Goal: Task Accomplishment & Management: Manage account settings

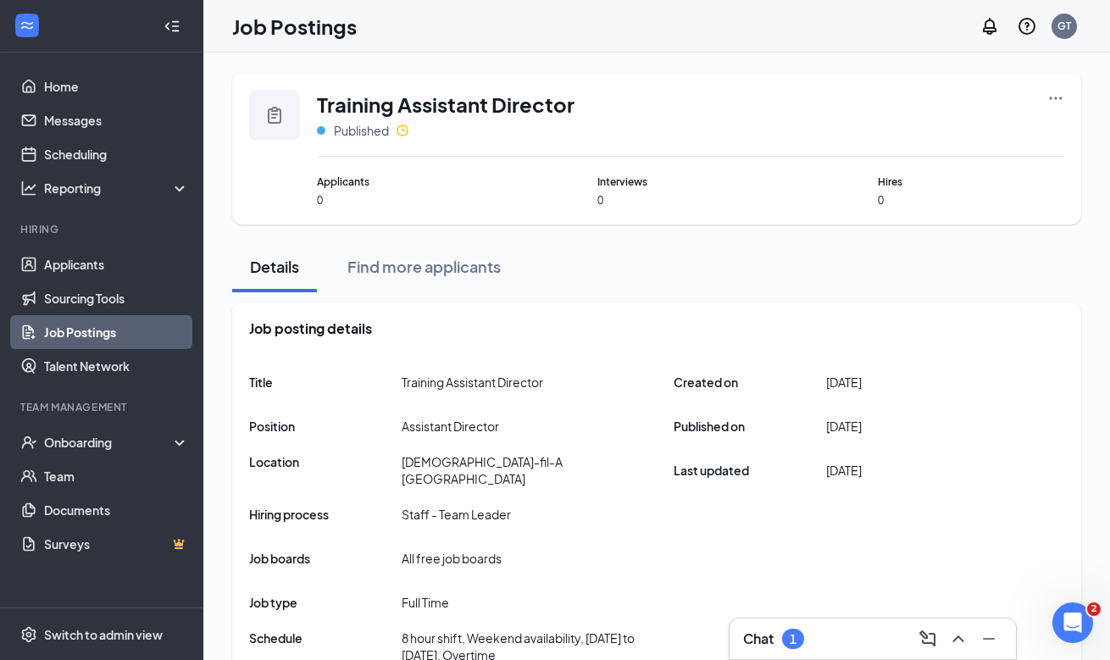
click at [812, 641] on div "Chat 1" at bounding box center [872, 638] width 259 height 27
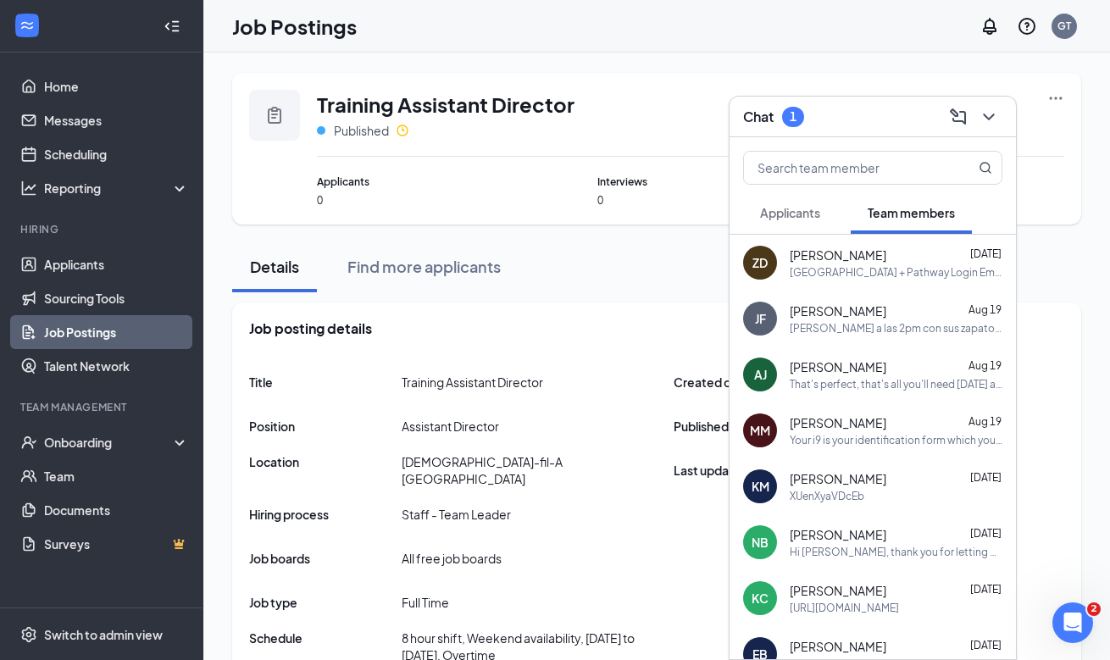
click at [801, 214] on span "Applicants" at bounding box center [790, 212] width 60 height 15
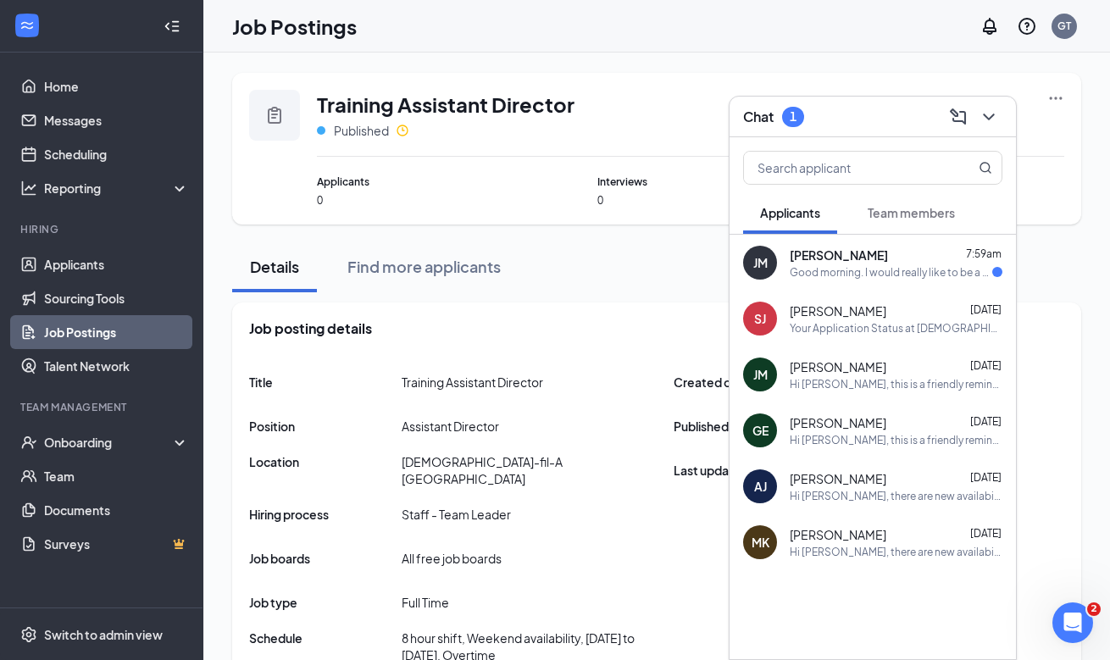
click at [834, 265] on div "Good morning. I would really like to be a part of the "back of house" team at t…" at bounding box center [891, 272] width 202 height 14
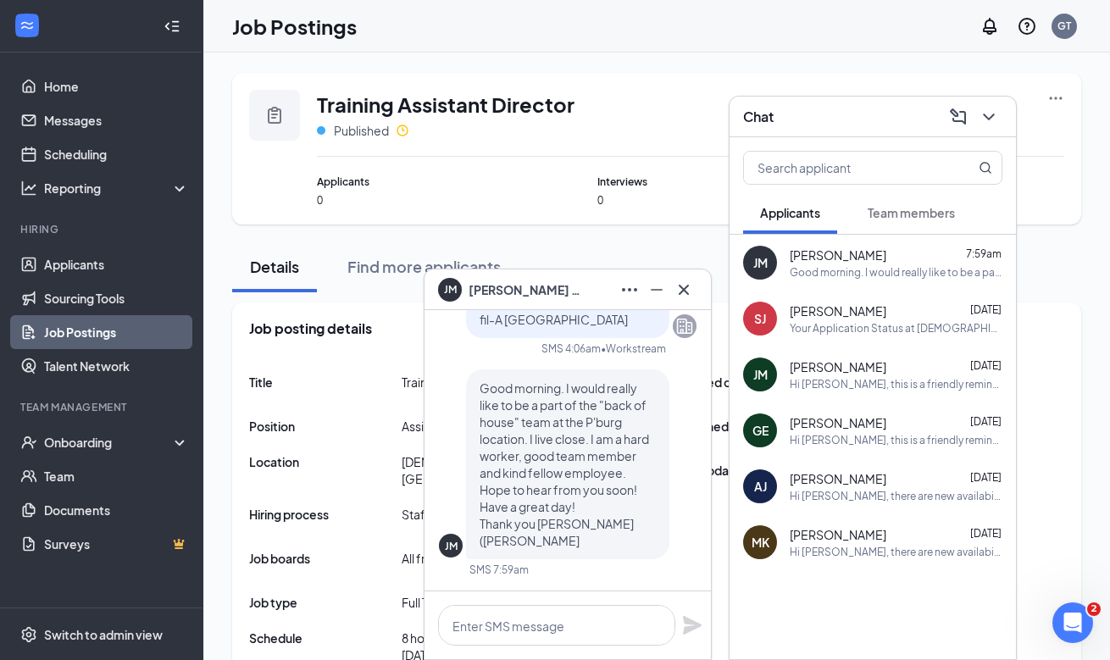
click at [689, 289] on icon "Cross" at bounding box center [684, 290] width 20 height 20
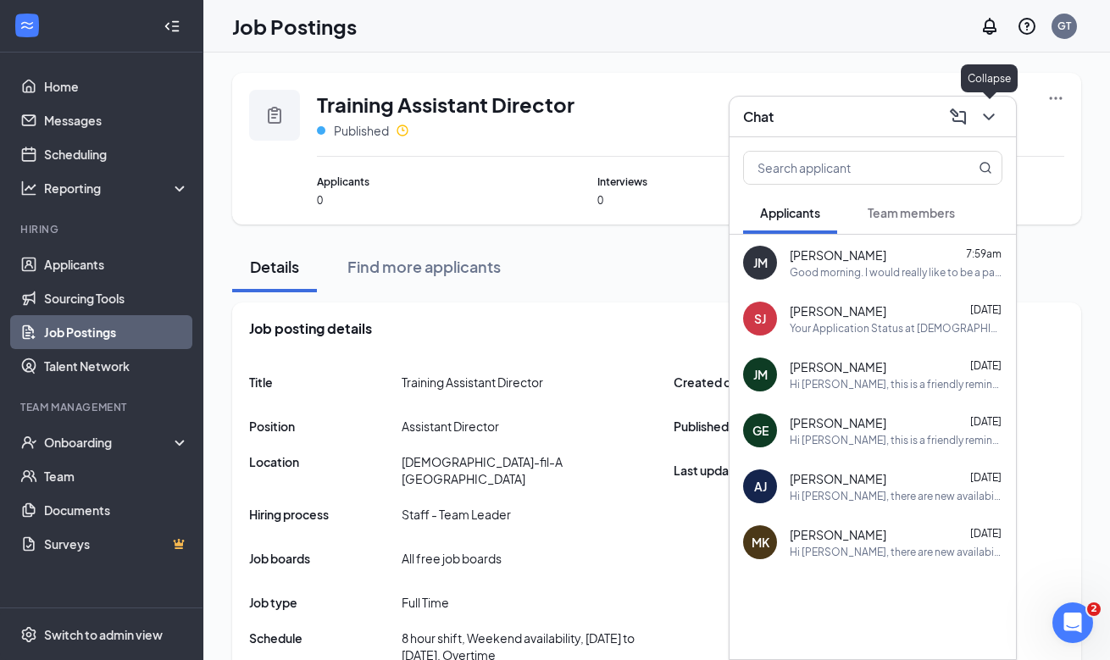
click at [987, 124] on icon "ChevronDown" at bounding box center [989, 117] width 20 height 20
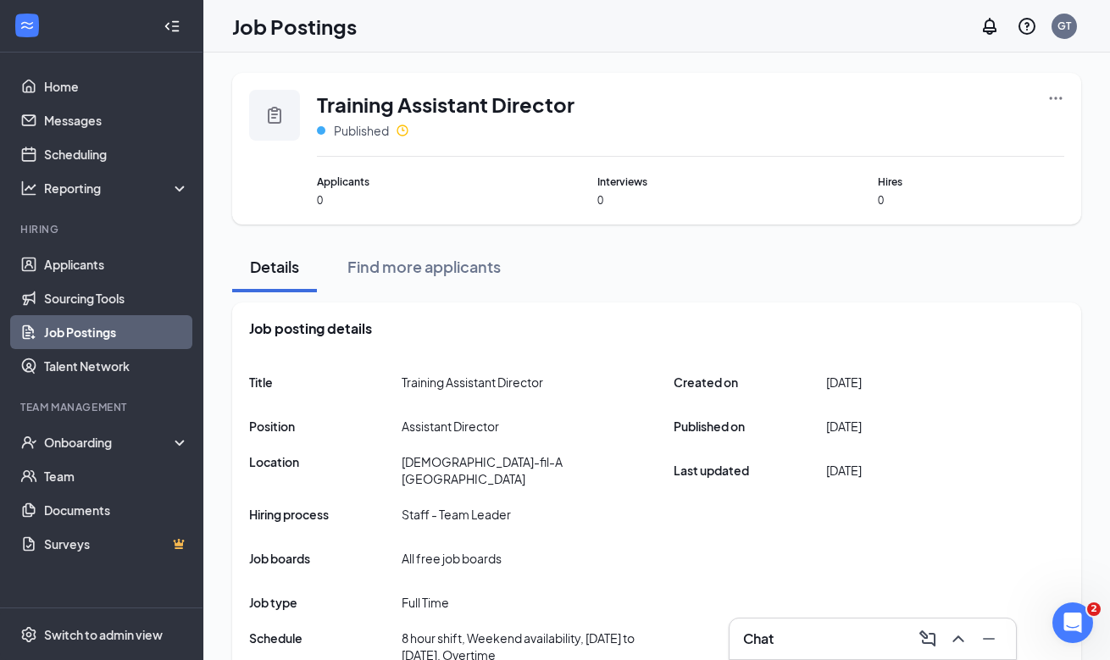
click at [751, 631] on h3 "Chat" at bounding box center [758, 639] width 31 height 19
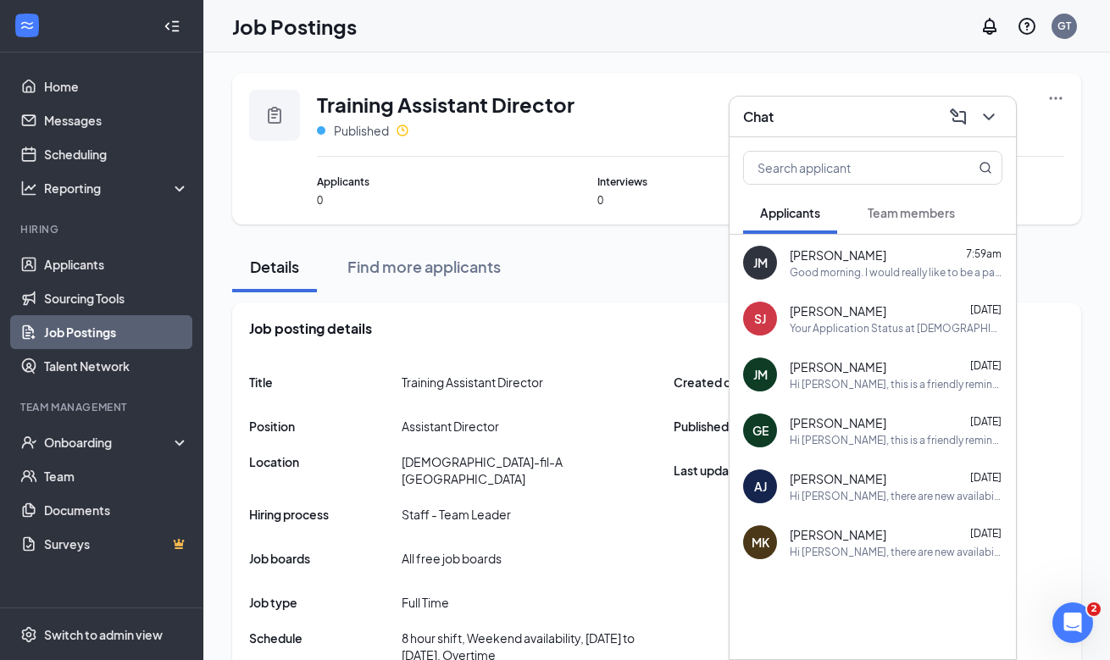
click at [914, 219] on div "Team members" at bounding box center [911, 212] width 87 height 17
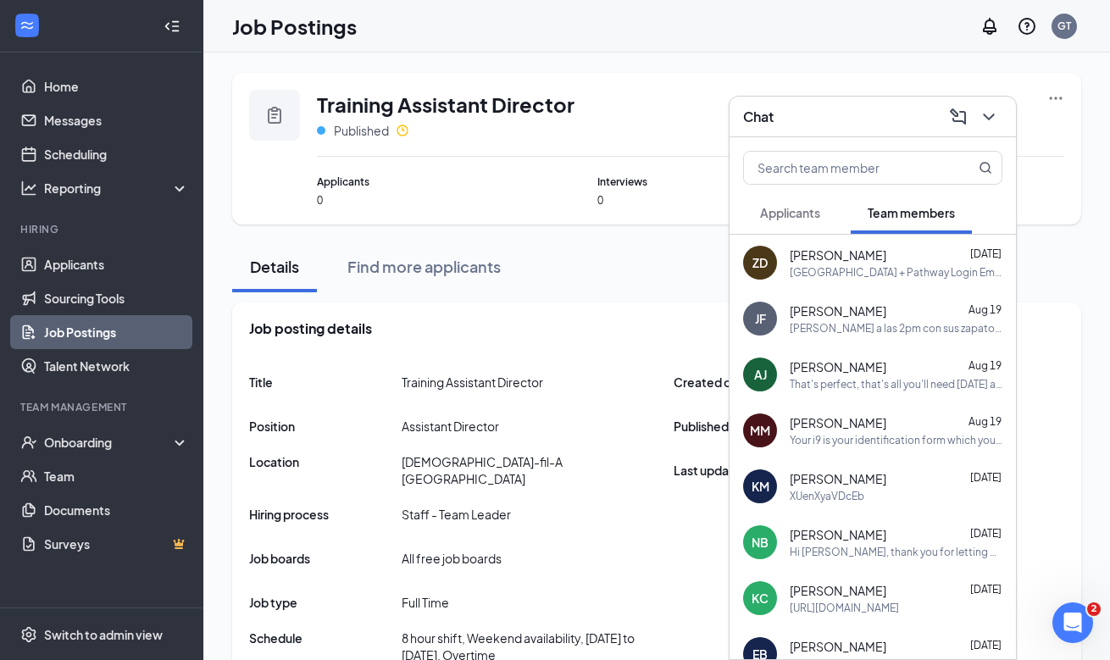
click at [889, 286] on div "ZD [PERSON_NAME] [DATE][GEOGRAPHIC_DATA] + Pathway Login Employee Name: [PERSON…" at bounding box center [872, 263] width 286 height 56
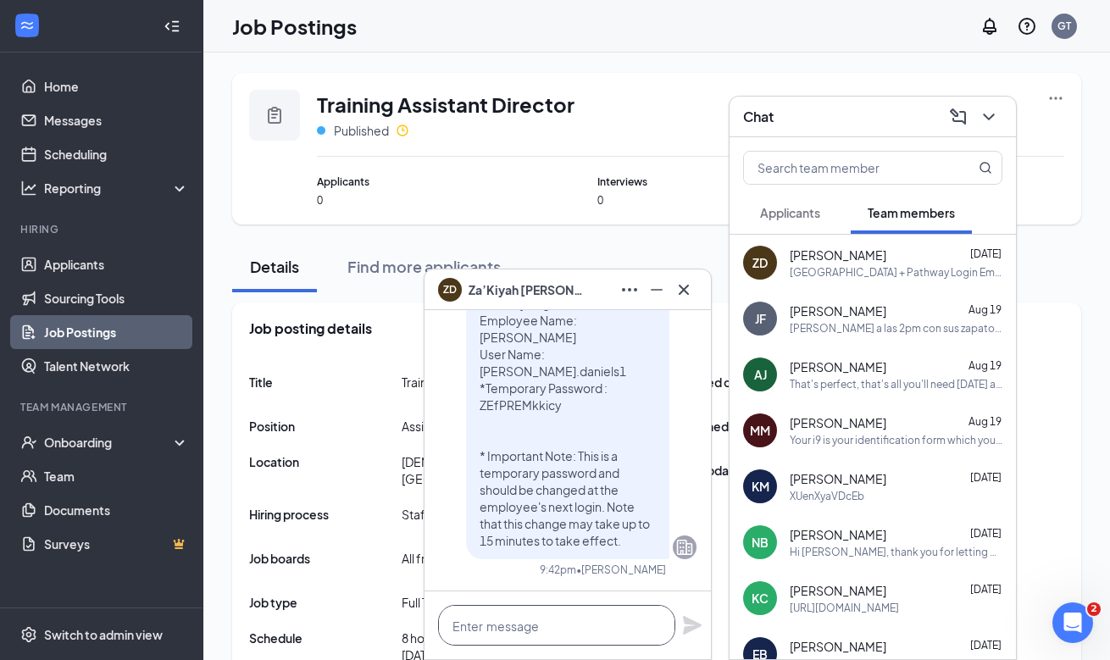
click at [641, 628] on textarea at bounding box center [556, 625] width 237 height 41
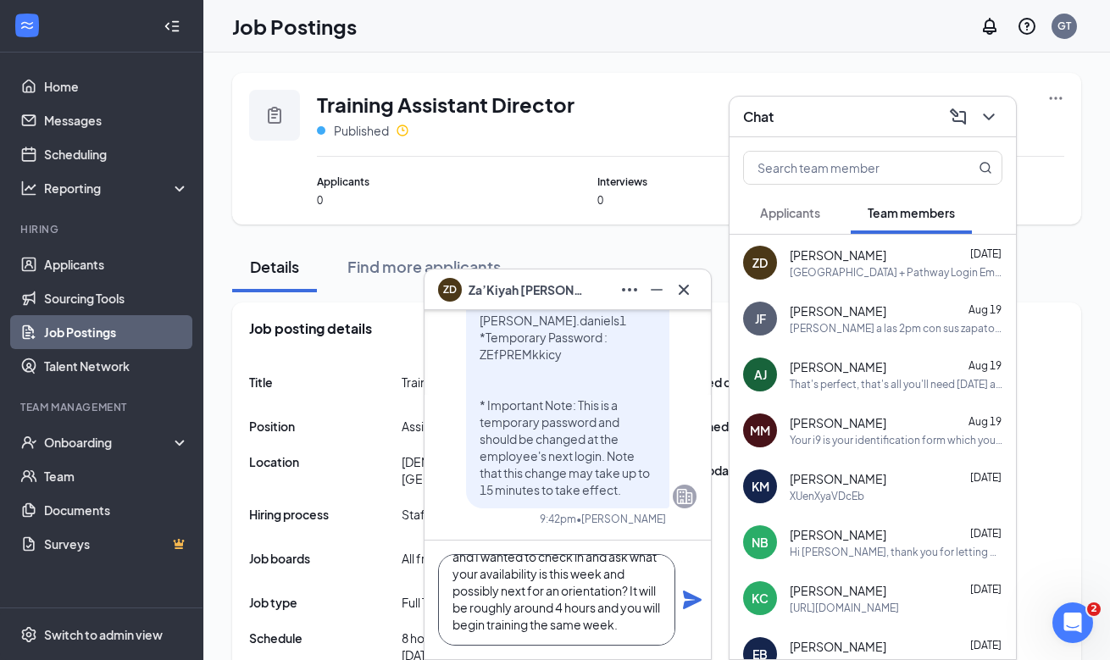
scroll to position [85, 0]
type textarea "Hi [PERSON_NAME]! I hope you are well. I know you just started school and I wan…"
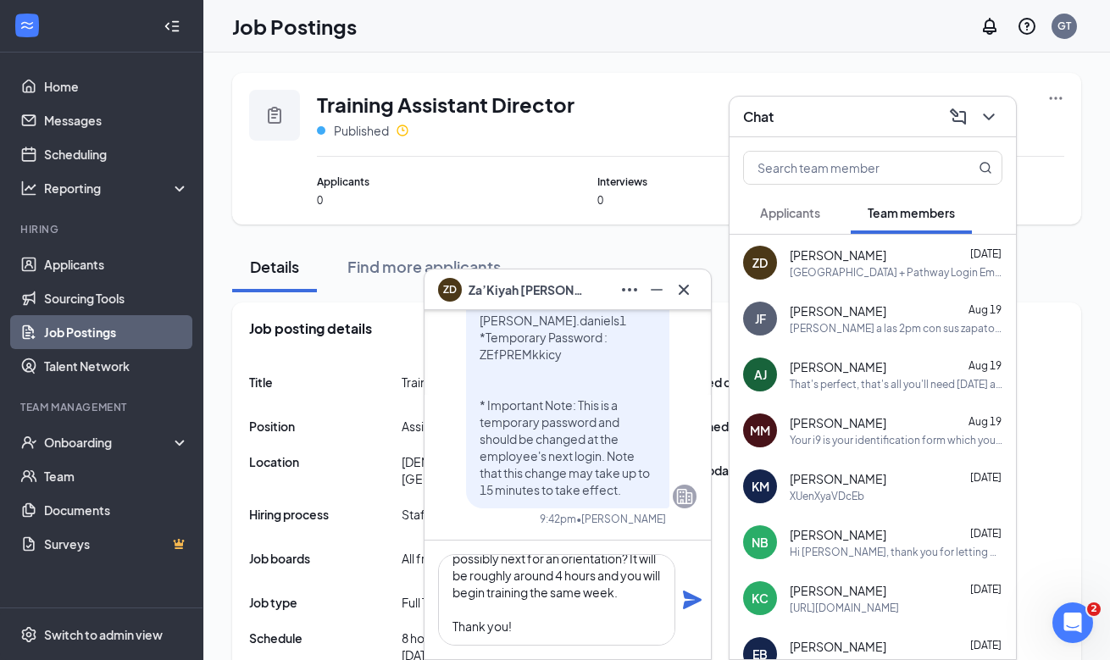
click at [696, 591] on icon "Plane" at bounding box center [692, 600] width 20 height 20
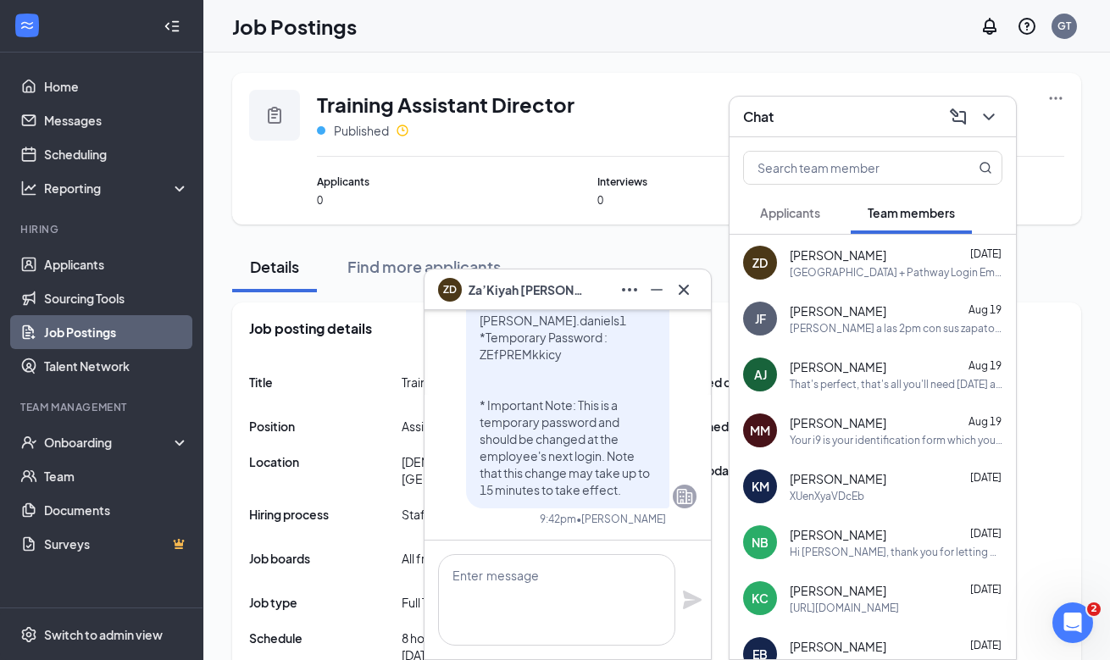
scroll to position [0, 0]
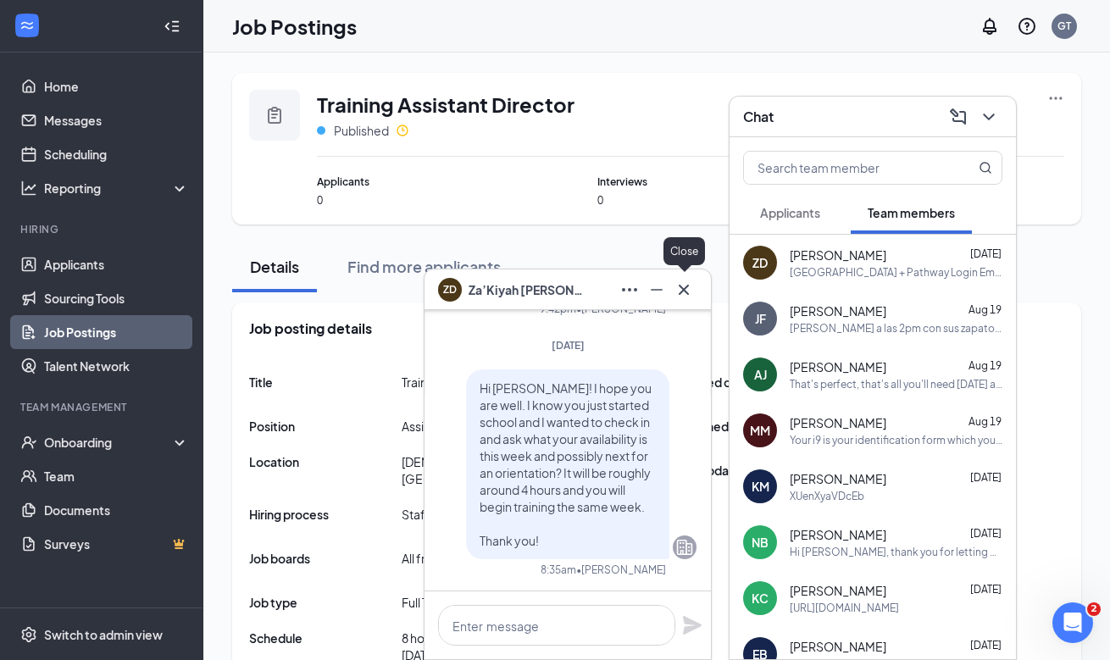
click at [680, 293] on icon "Cross" at bounding box center [684, 290] width 20 height 20
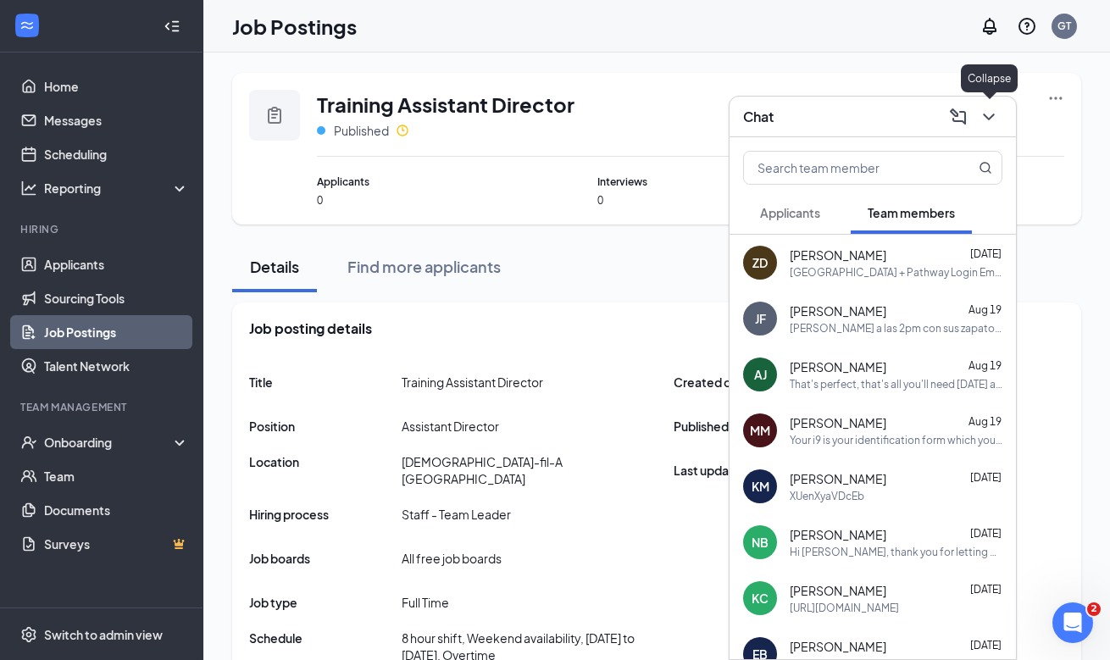
click at [990, 115] on icon "ChevronDown" at bounding box center [989, 117] width 20 height 20
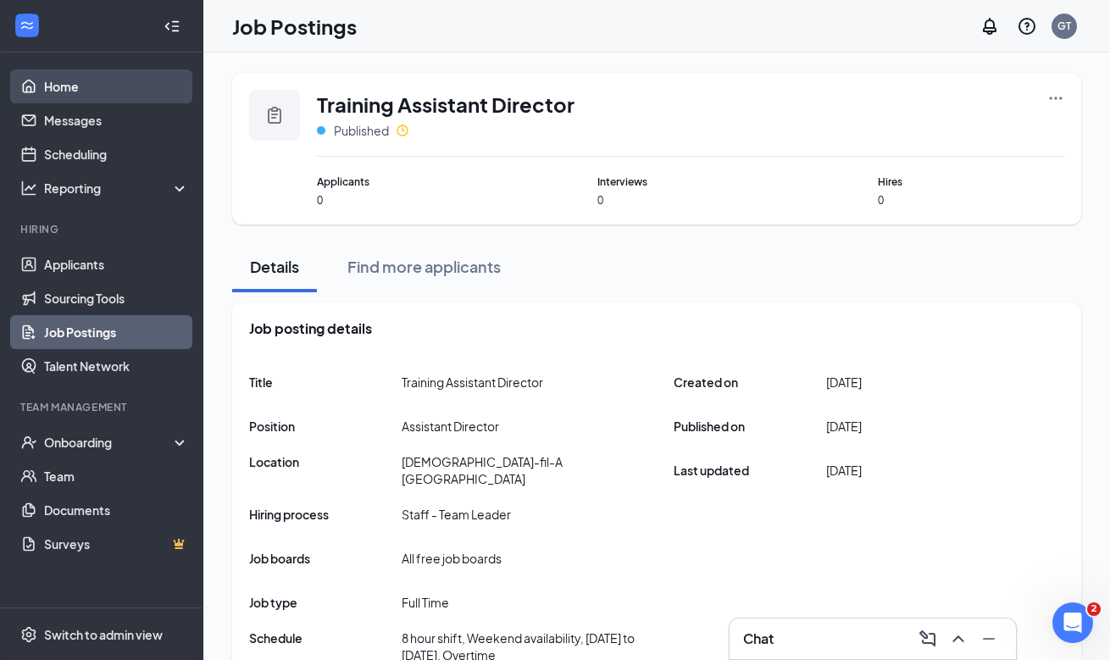
click at [127, 89] on link "Home" at bounding box center [116, 86] width 145 height 34
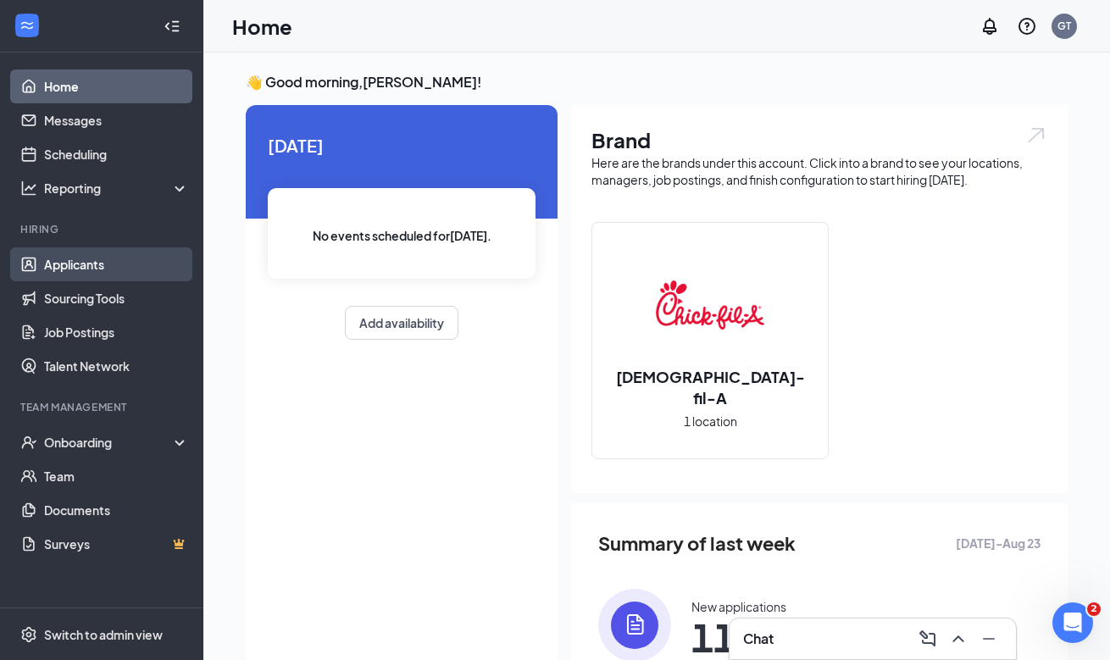
click at [146, 253] on link "Applicants" at bounding box center [116, 264] width 145 height 34
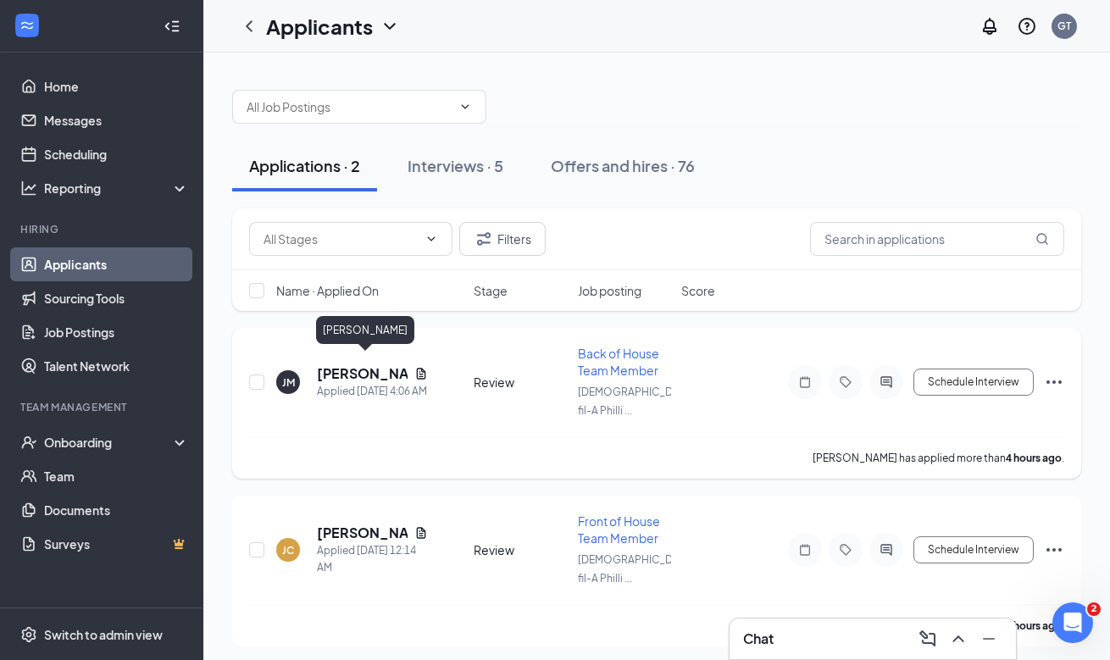
click at [369, 364] on h5 "[PERSON_NAME]" at bounding box center [362, 373] width 91 height 19
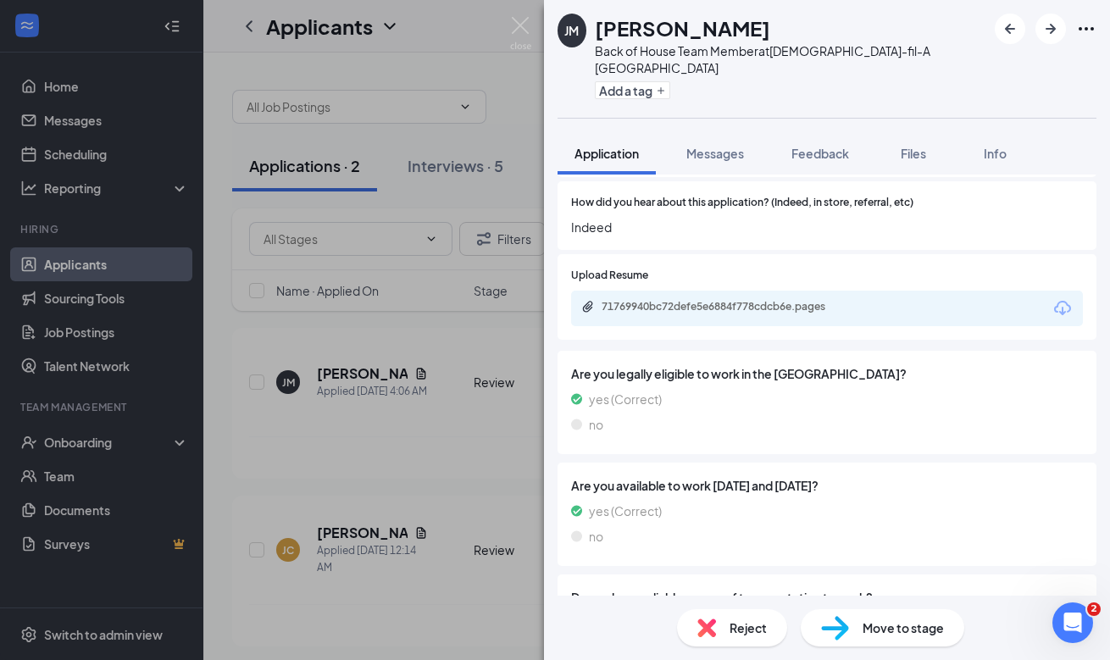
scroll to position [1767, 0]
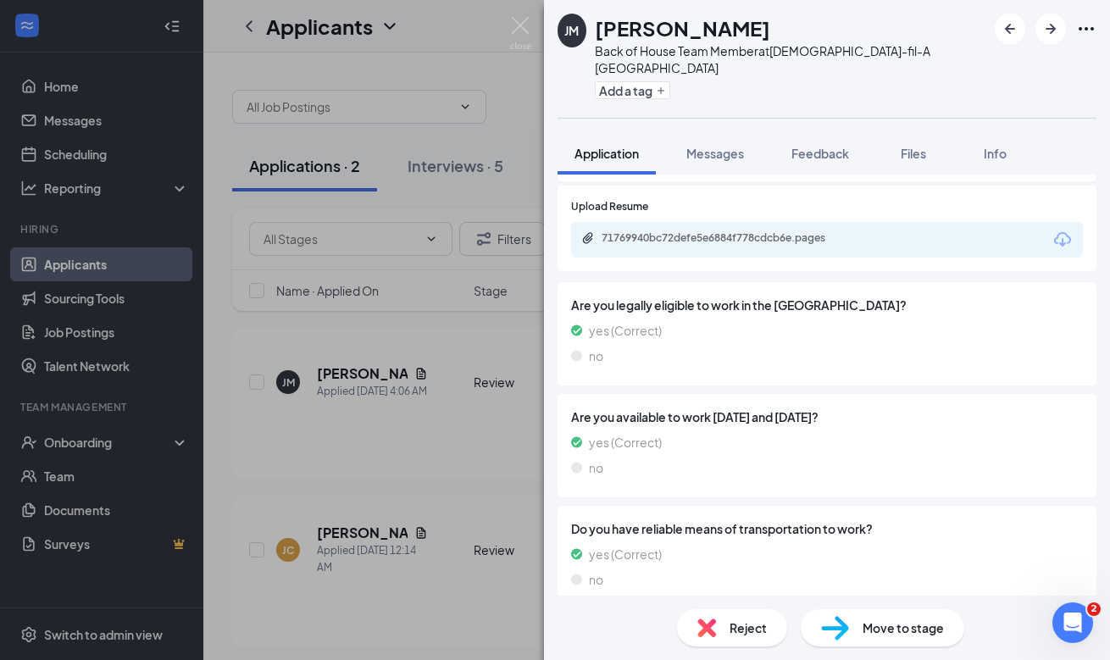
click at [913, 630] on span "Move to stage" at bounding box center [903, 628] width 81 height 19
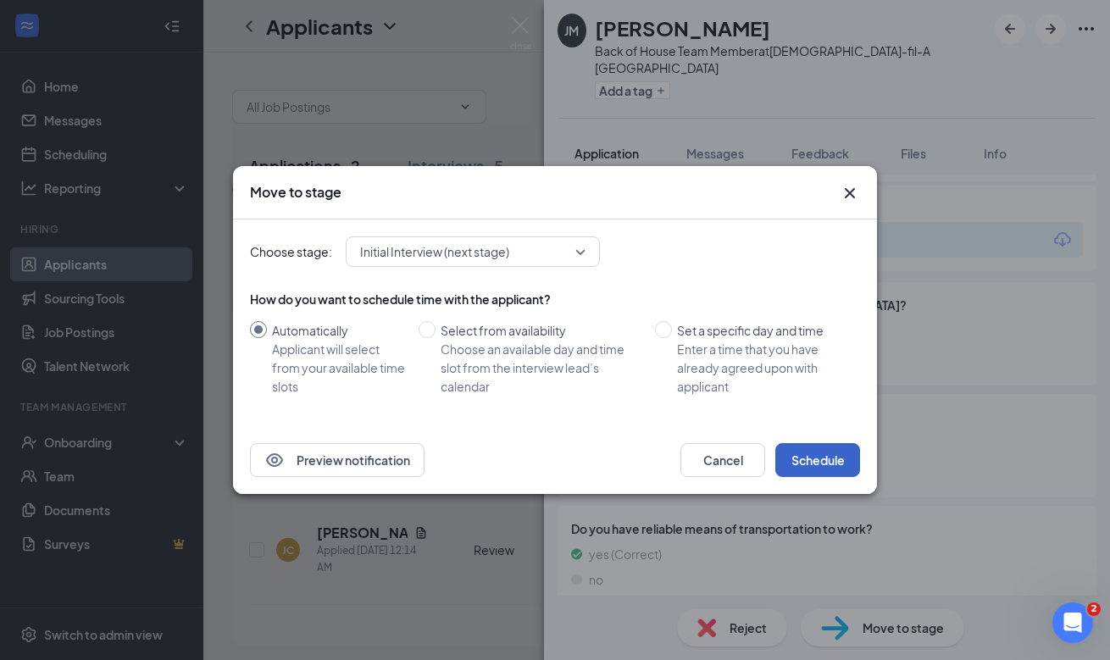
click at [826, 465] on button "Schedule" at bounding box center [817, 460] width 85 height 34
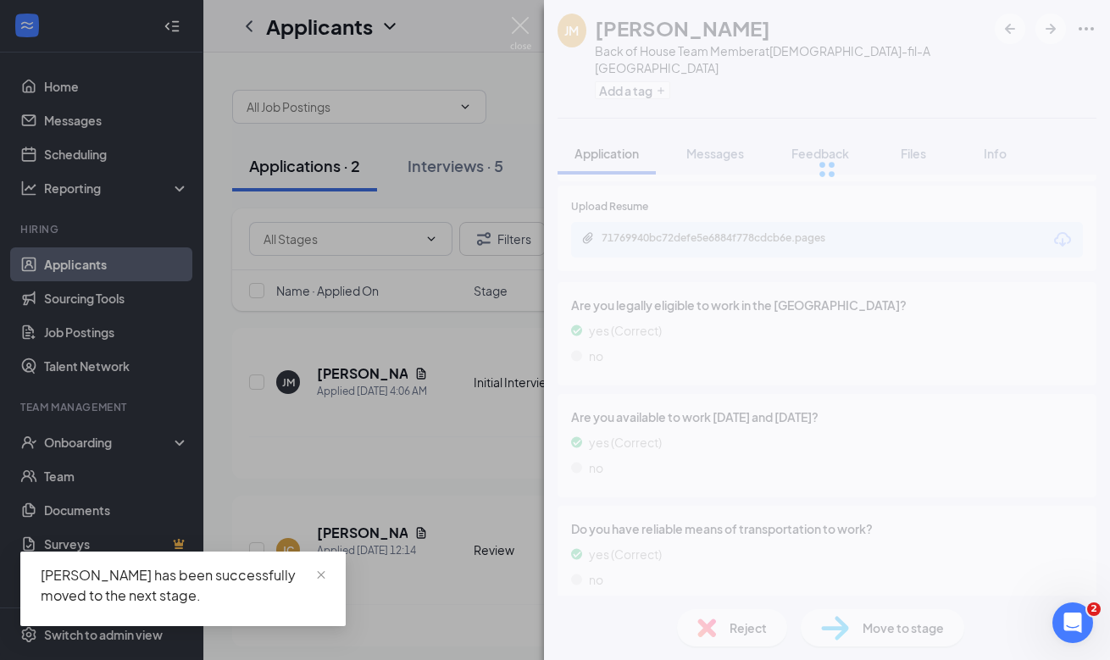
click at [374, 508] on div "[PERSON_NAME] Back of House Team Member at [DEMOGRAPHIC_DATA]-fil-A Phillipsbur…" at bounding box center [555, 330] width 1110 height 660
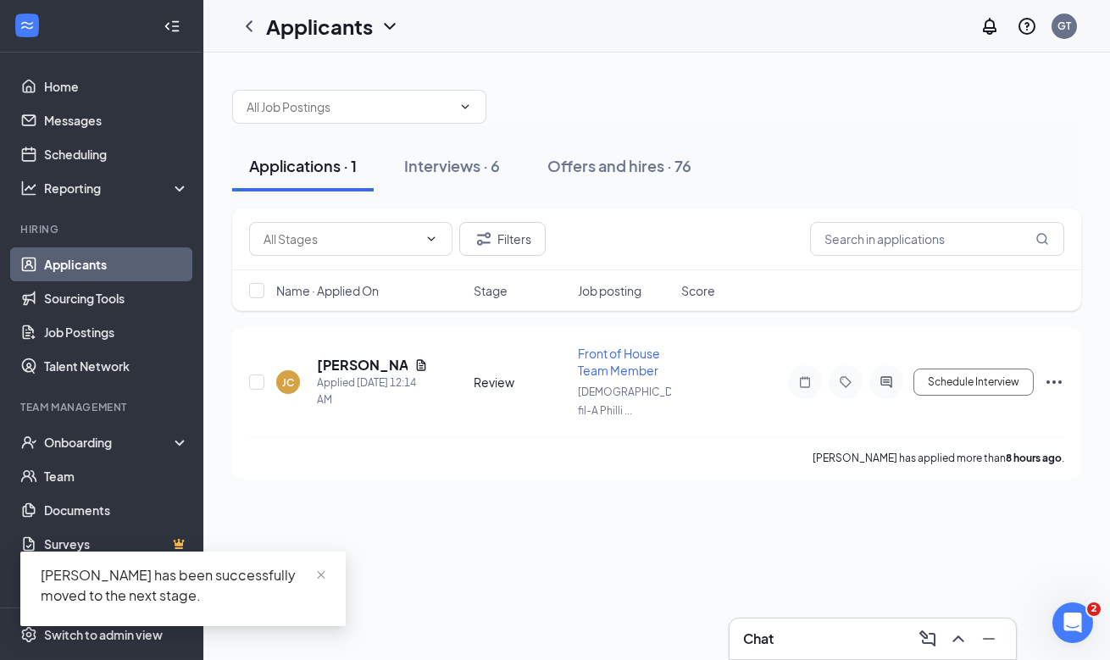
click at [374, 496] on div "Applications · 1 Interviews · 6 Offers and hires · 76 Filters Name · Applied On…" at bounding box center [656, 356] width 907 height 607
click at [378, 356] on h5 "[PERSON_NAME]" at bounding box center [362, 365] width 91 height 19
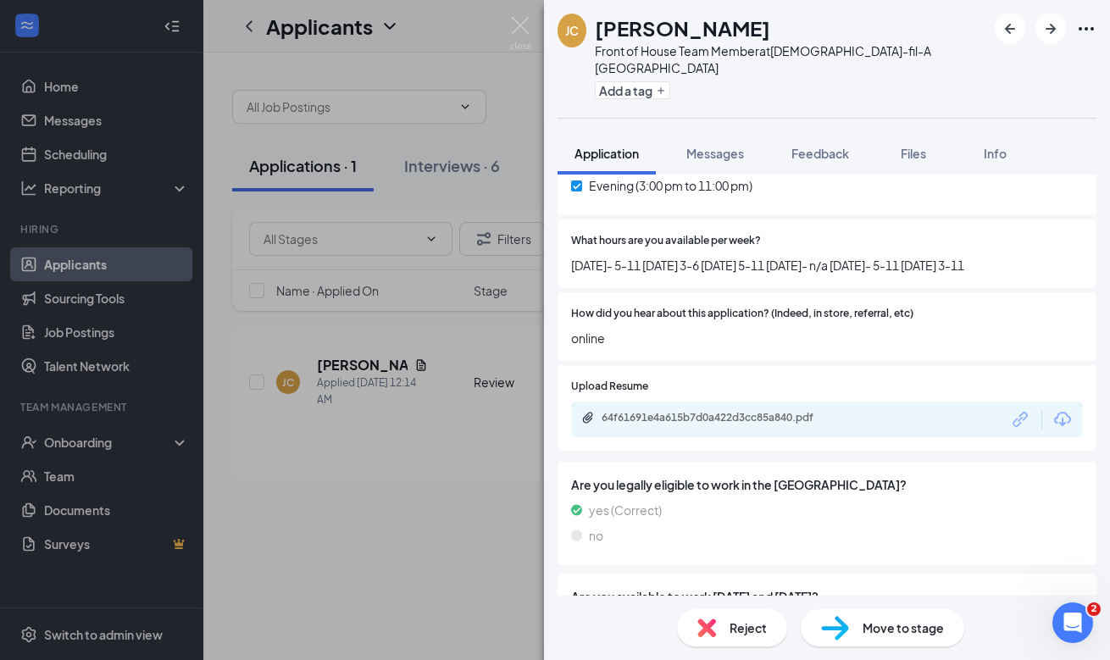
scroll to position [1562, 0]
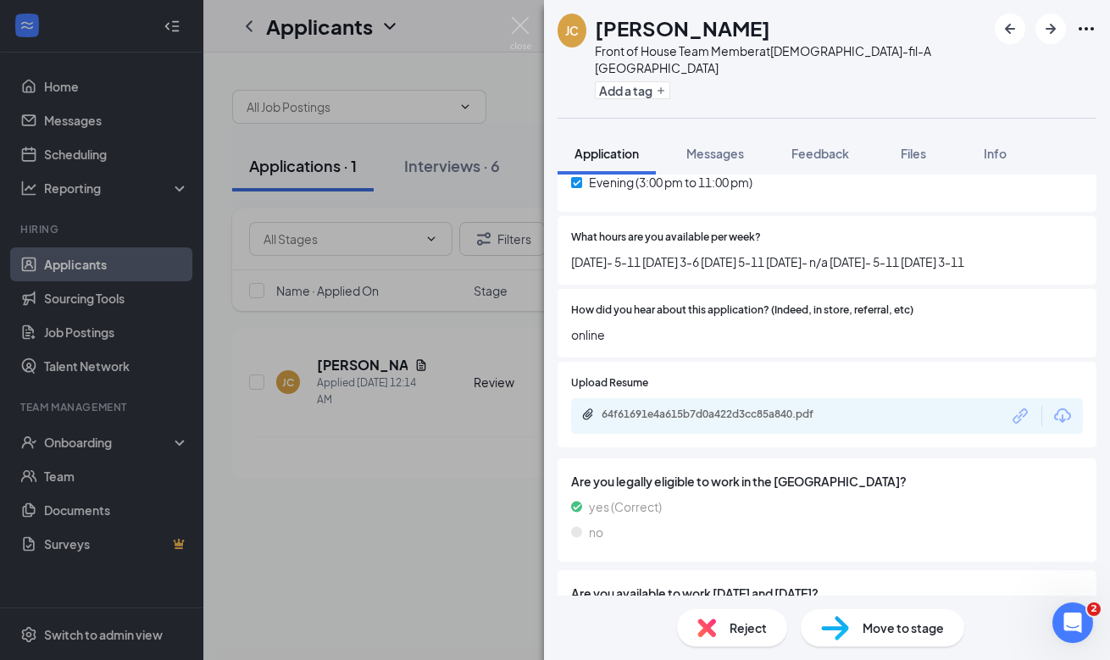
click at [890, 644] on div "Move to stage" at bounding box center [883, 627] width 164 height 37
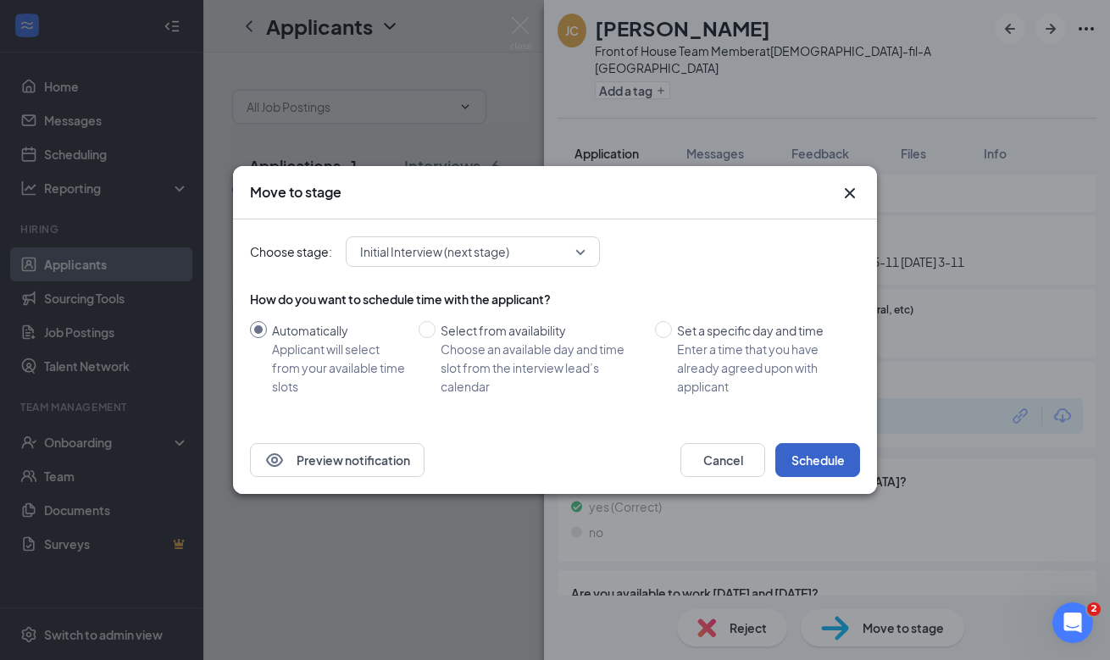
click at [811, 452] on button "Schedule" at bounding box center [817, 460] width 85 height 34
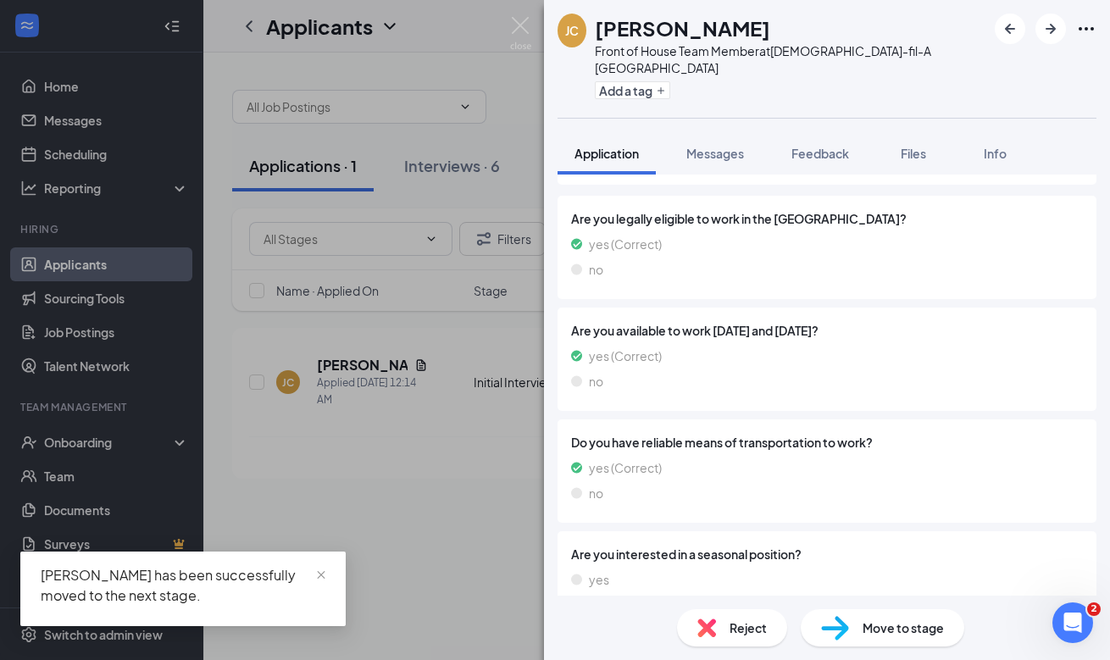
scroll to position [1850, 0]
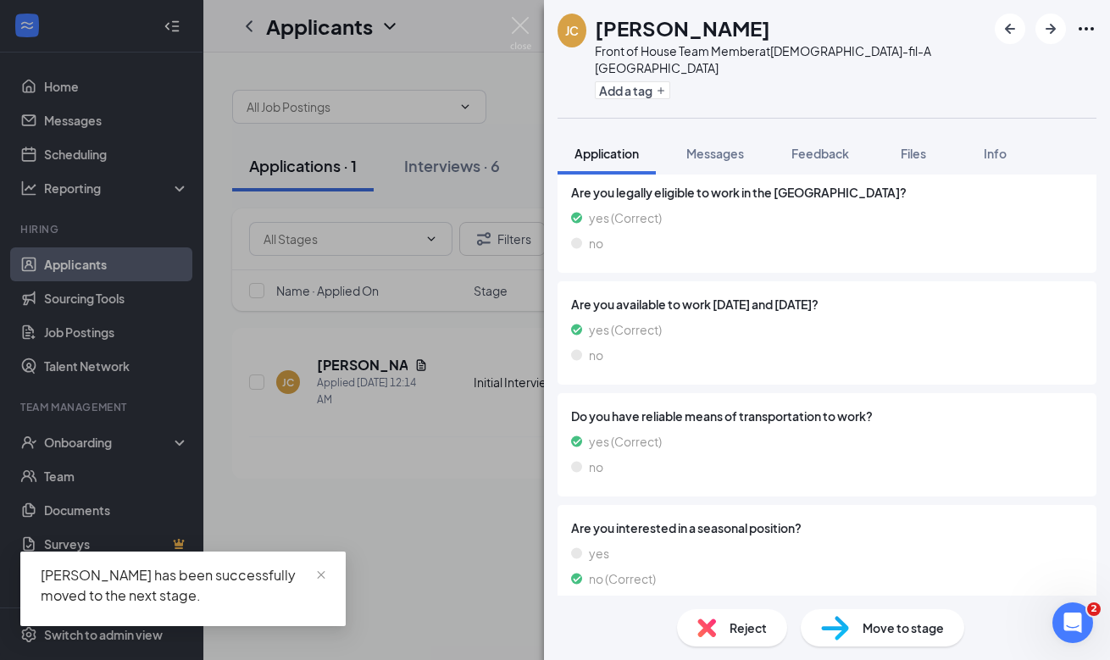
click at [354, 425] on div "[PERSON_NAME] [PERSON_NAME] Front of House Team Member at [DEMOGRAPHIC_DATA]-fi…" at bounding box center [555, 330] width 1110 height 660
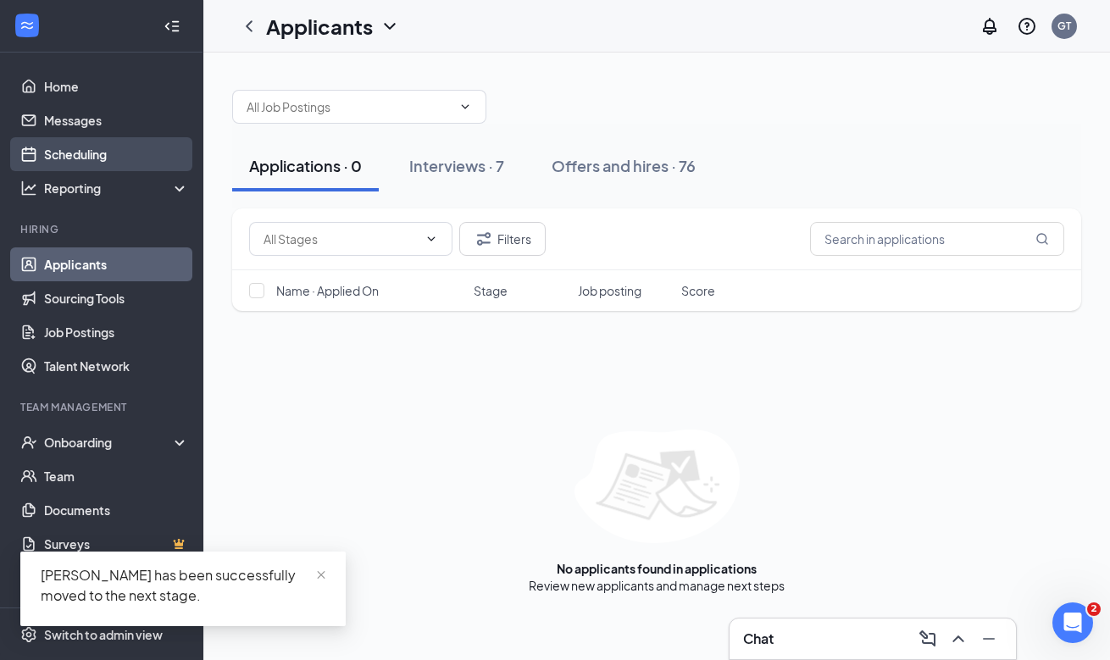
click at [108, 153] on link "Scheduling" at bounding box center [116, 154] width 145 height 34
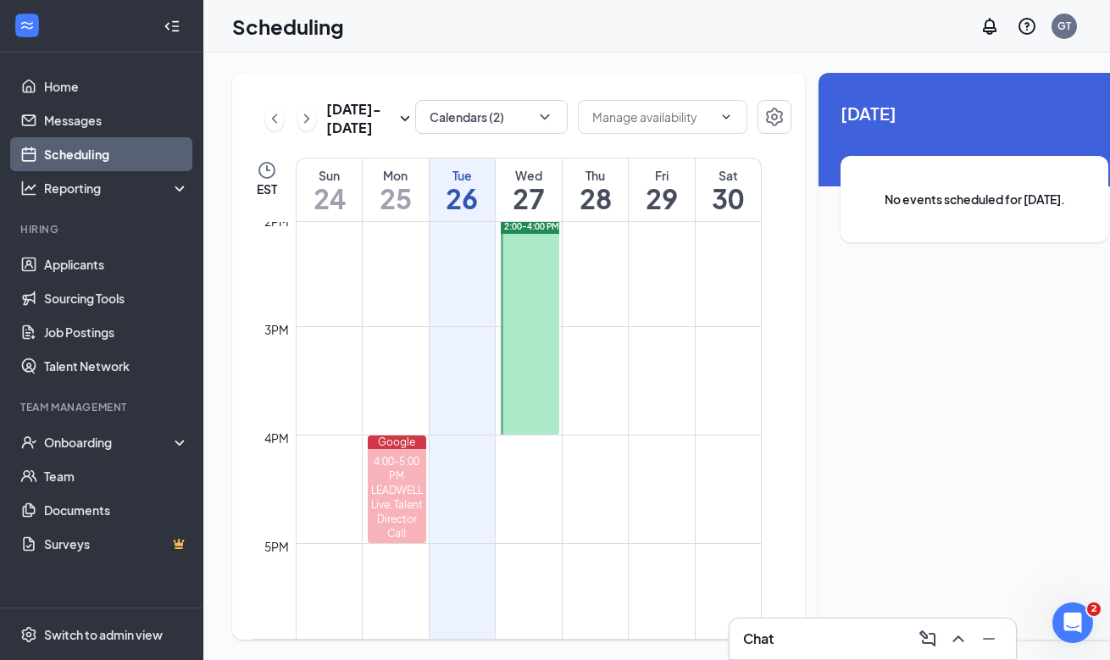
scroll to position [1379, 0]
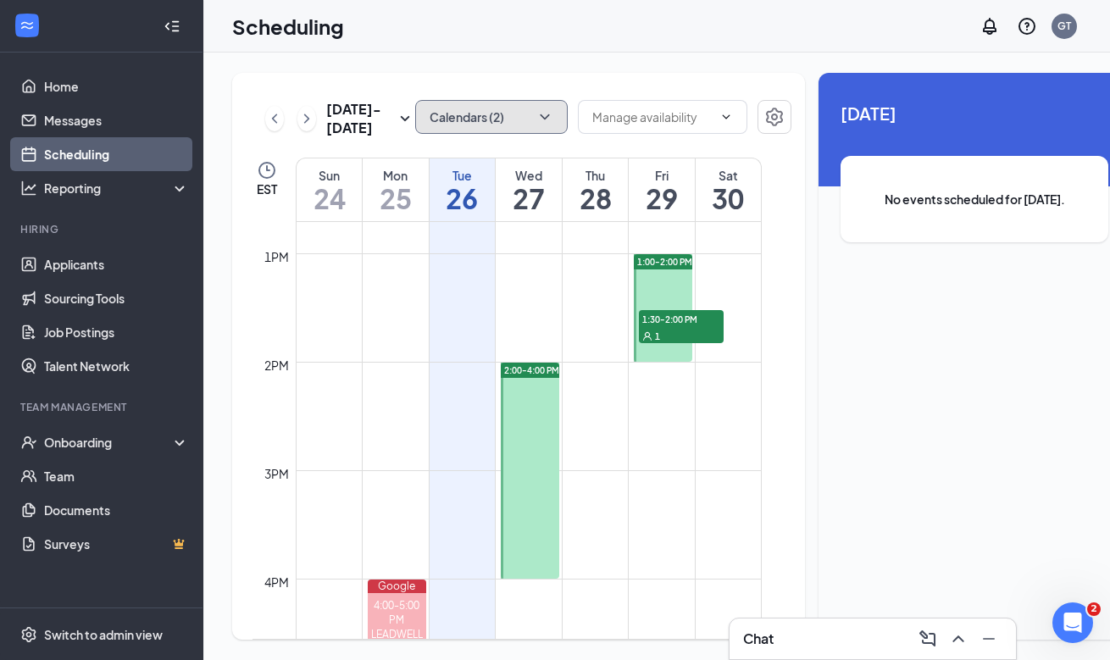
click at [536, 119] on icon "ChevronDown" at bounding box center [544, 116] width 17 height 17
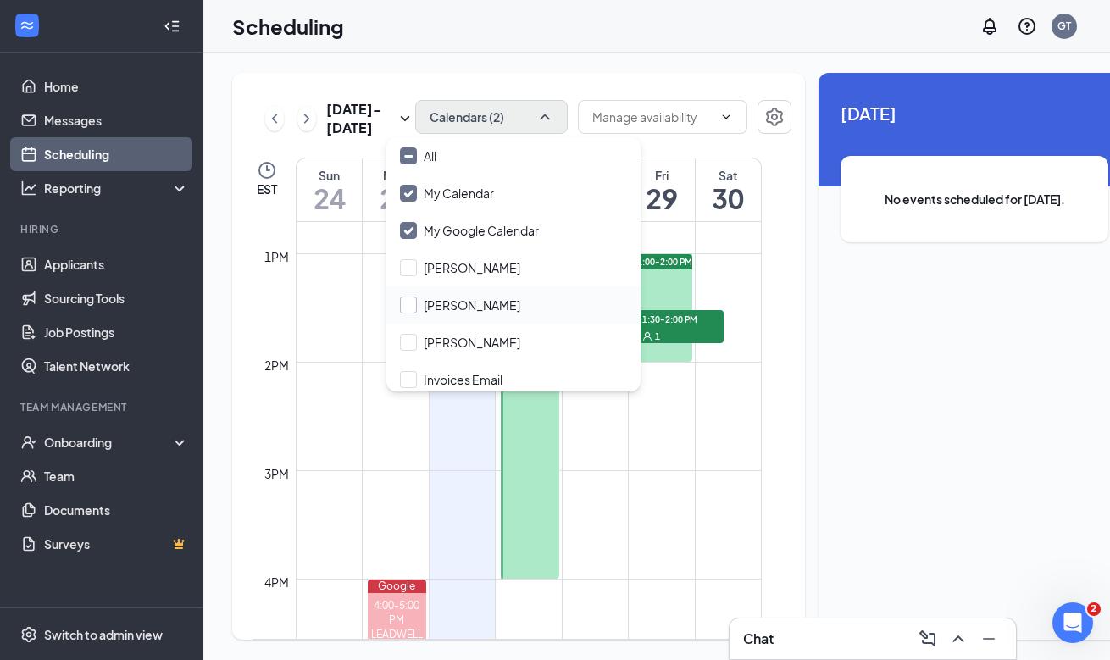
click at [491, 301] on input "[PERSON_NAME]" at bounding box center [460, 305] width 120 height 17
checkbox input "true"
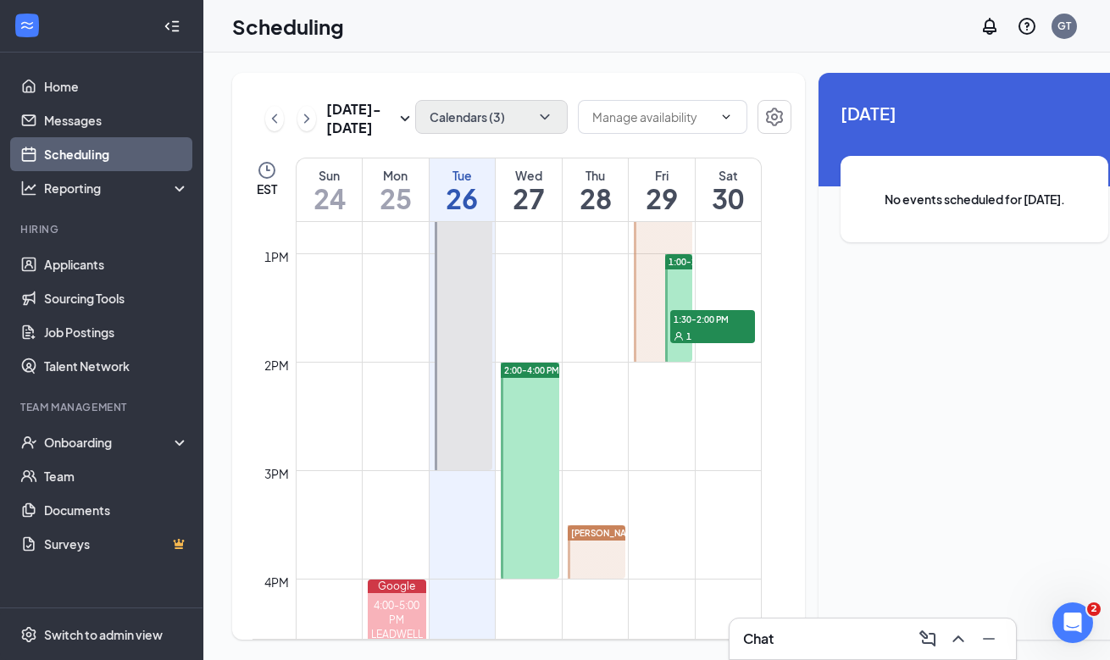
click at [567, 74] on div "[DATE] - [DATE] Calendars (3) EST Sun 24 Mon 25 Tue 26 Wed 27 Thu 28 Fri 29 Sat…" at bounding box center [518, 356] width 573 height 567
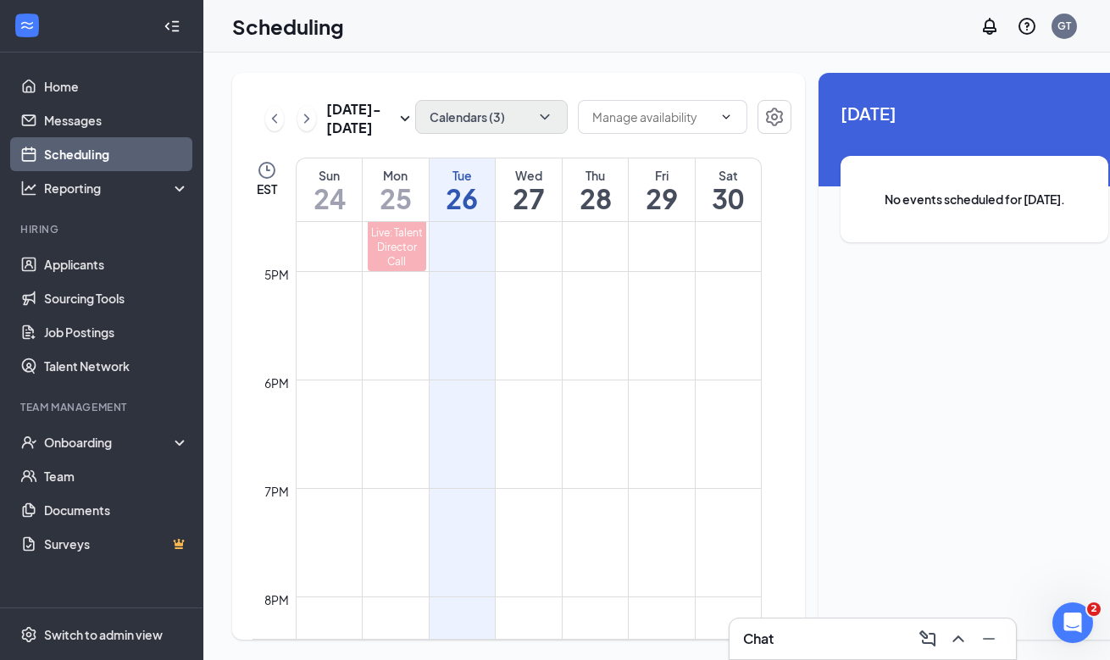
scroll to position [1851, 0]
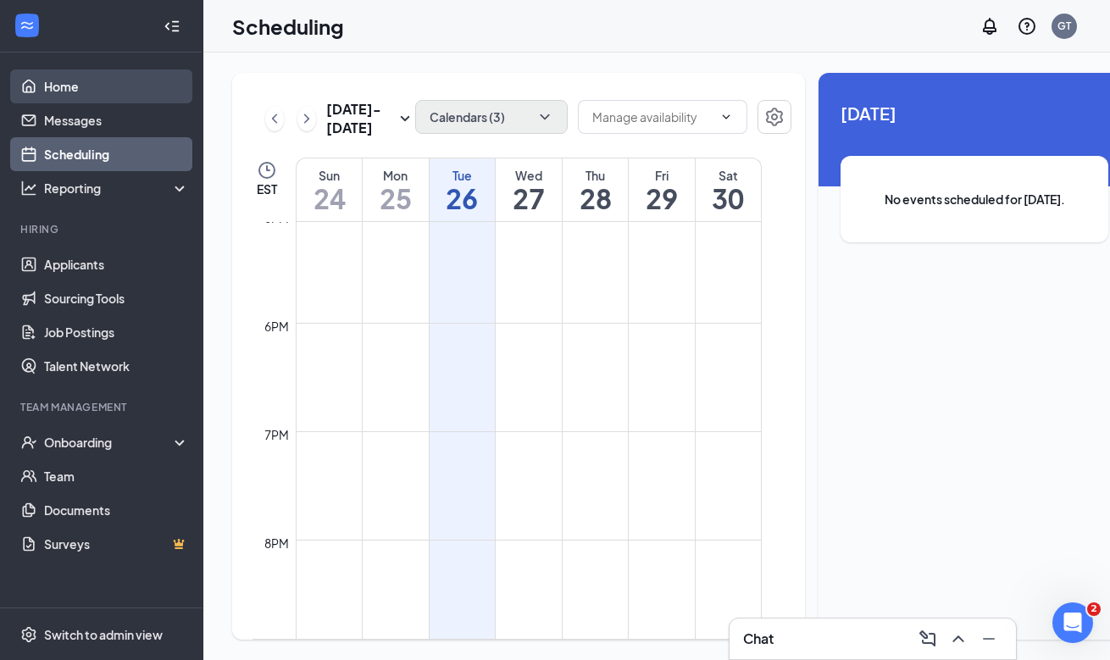
click at [152, 96] on link "Home" at bounding box center [116, 86] width 145 height 34
